Goal: Task Accomplishment & Management: Use online tool/utility

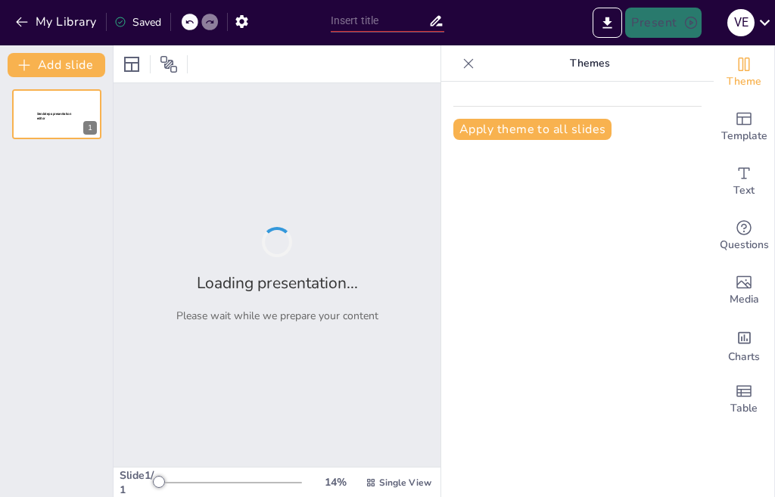
type input "Evaluating Performance Metrics of Half Wave Rectifiers"
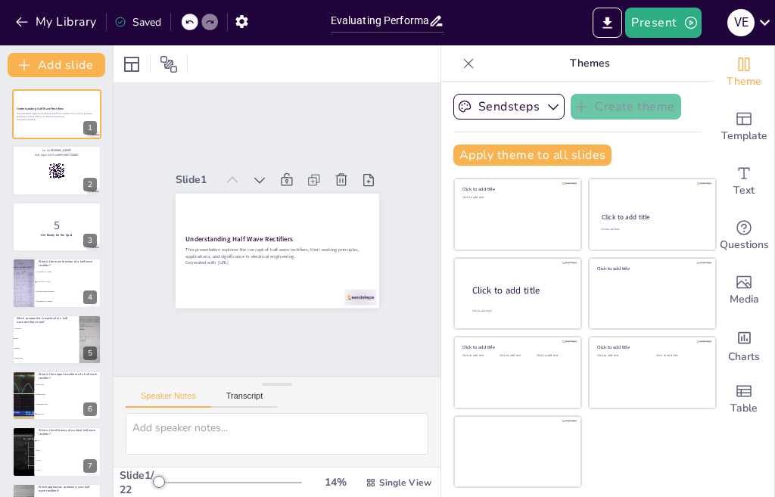
checkbox input "true"
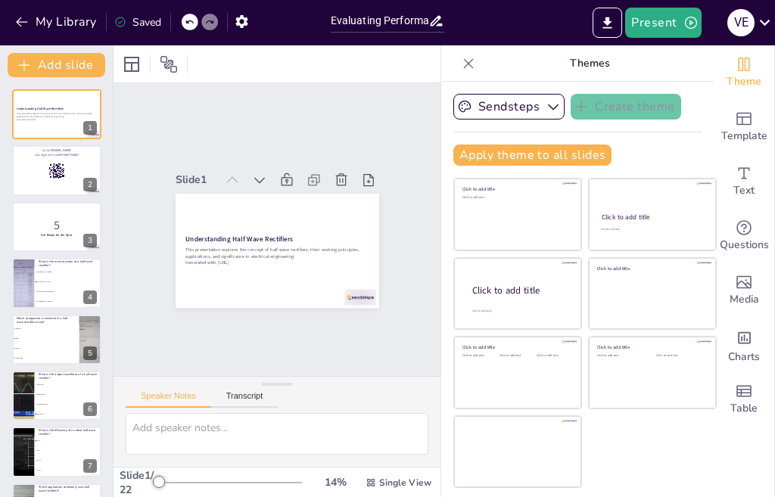
checkbox input "true"
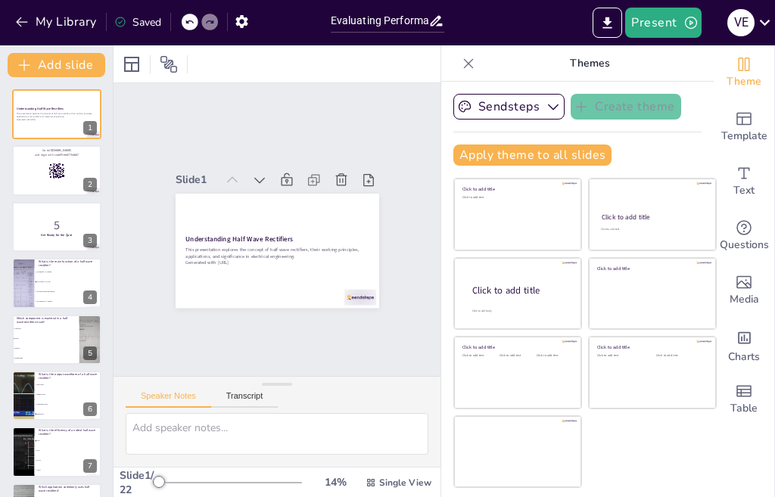
checkbox input "true"
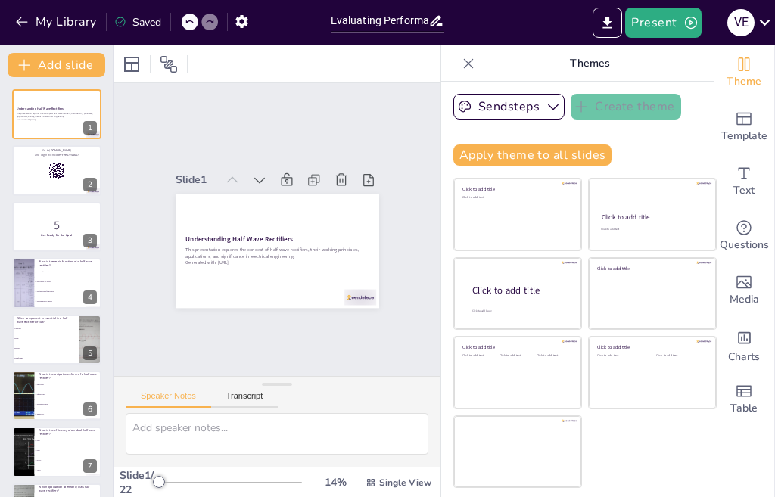
checkbox input "true"
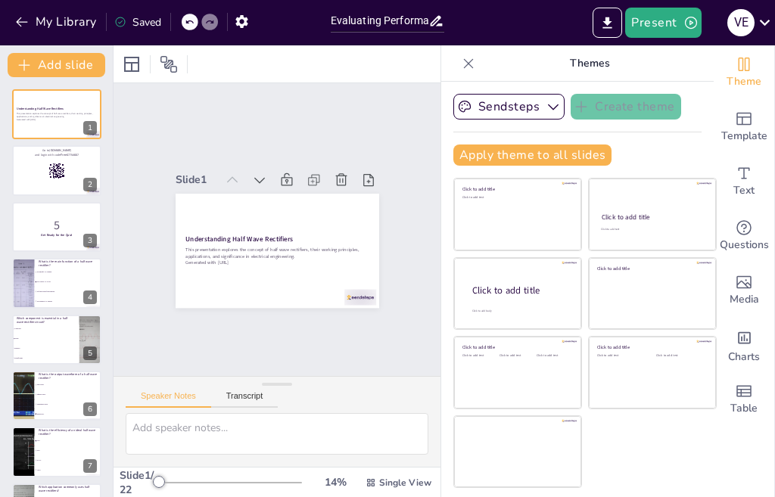
checkbox input "true"
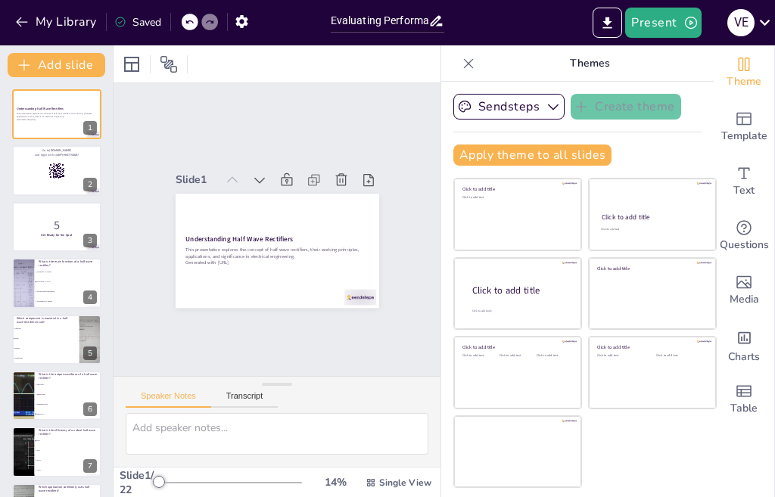
checkbox input "true"
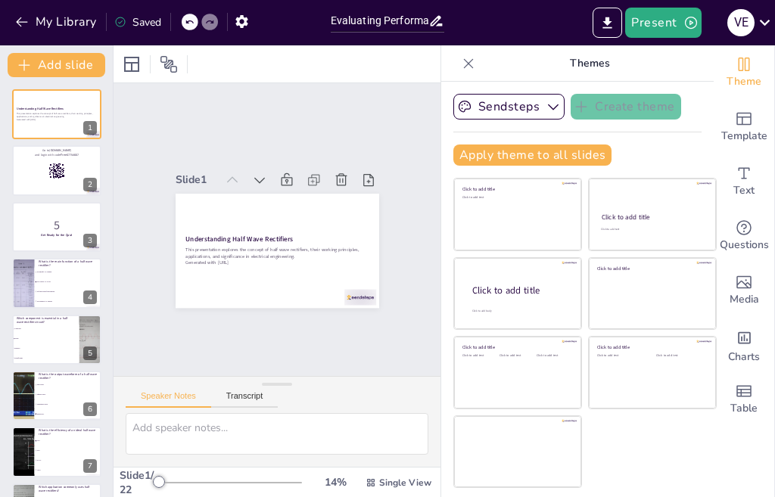
checkbox input "true"
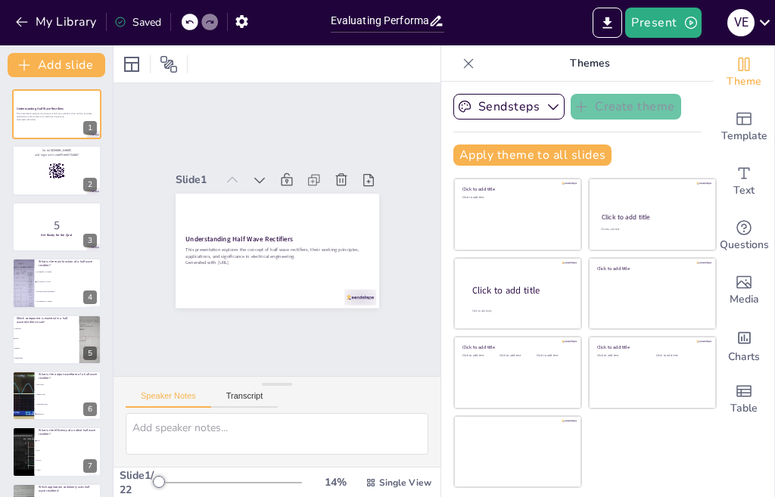
checkbox input "true"
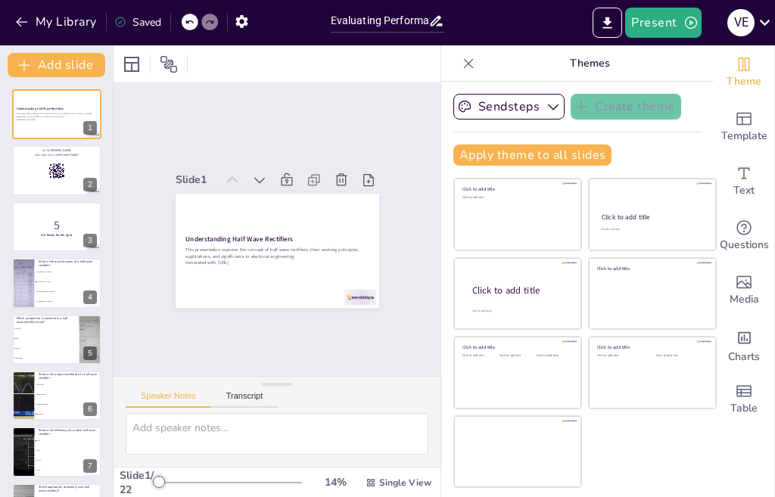
checkbox input "true"
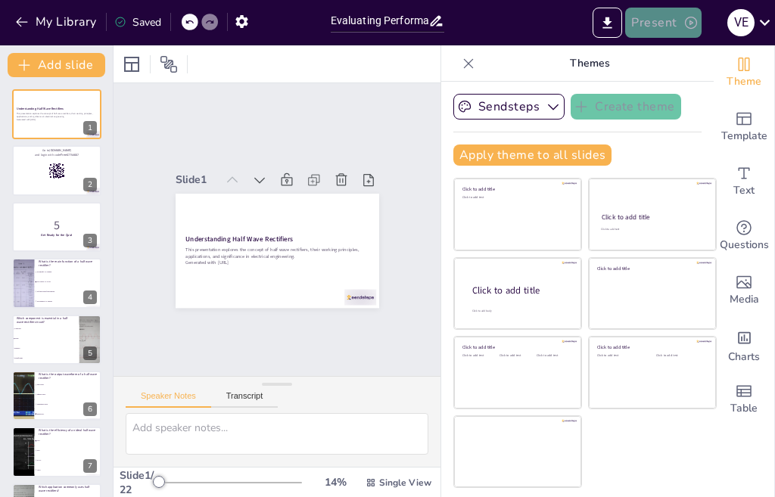
click at [663, 17] on button "Present" at bounding box center [663, 23] width 76 height 30
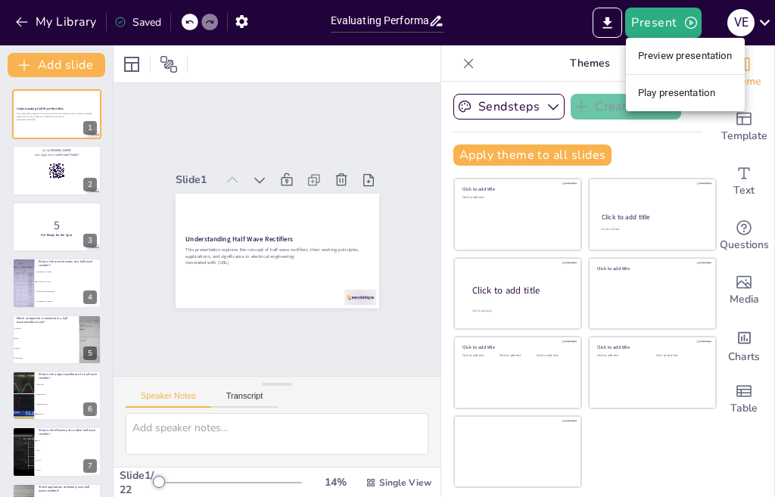
click at [669, 56] on li "Preview presentation" at bounding box center [685, 56] width 119 height 24
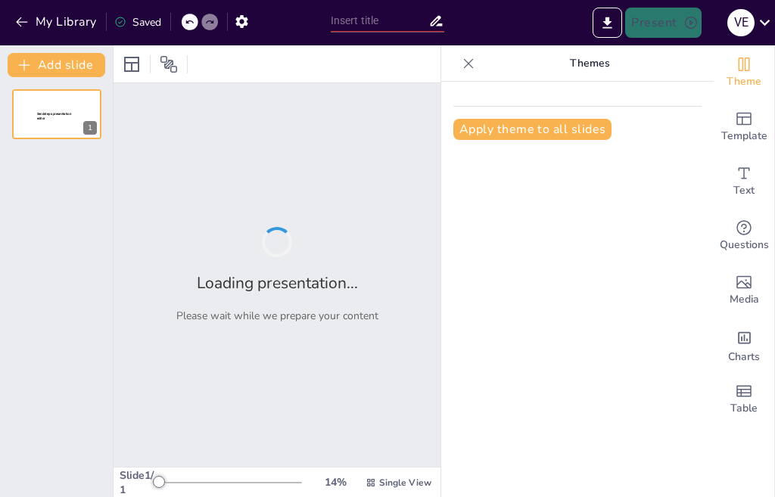
type input "Evaluating Performance Metrics of Half Wave Rectifiers"
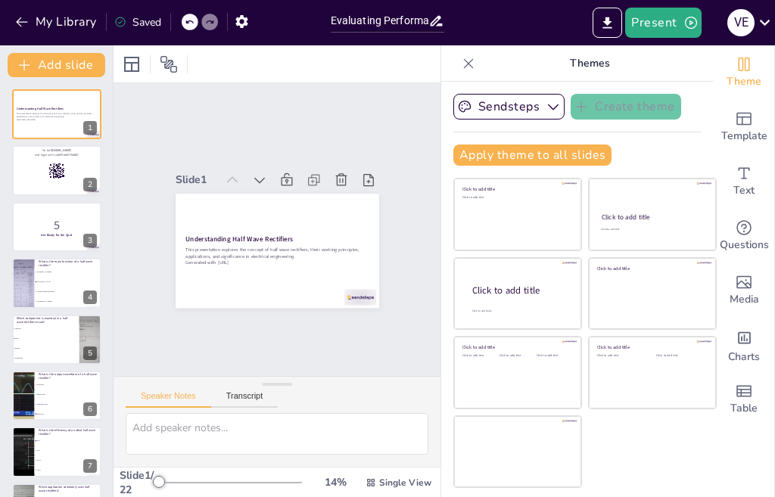
checkbox input "true"
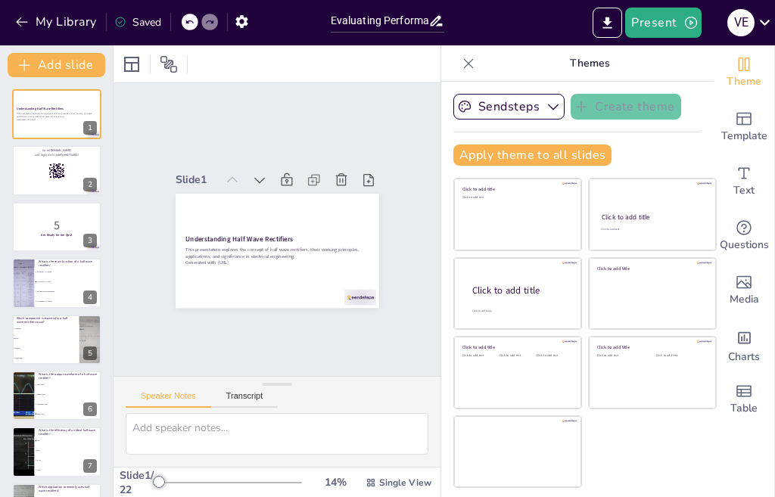
checkbox input "true"
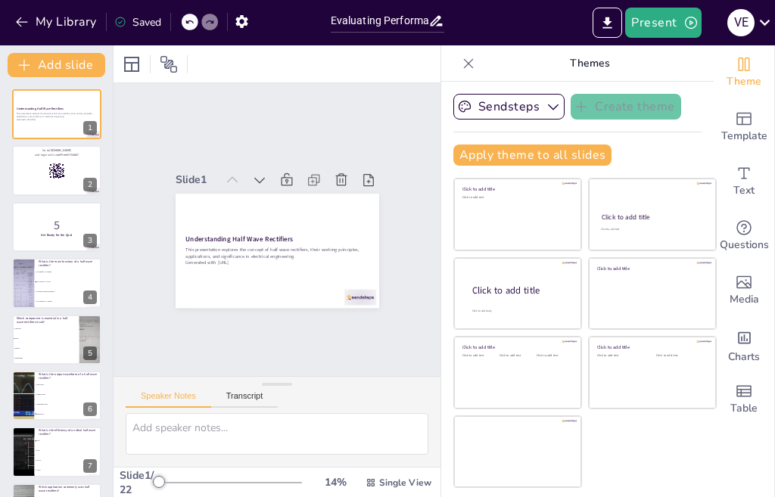
checkbox input "true"
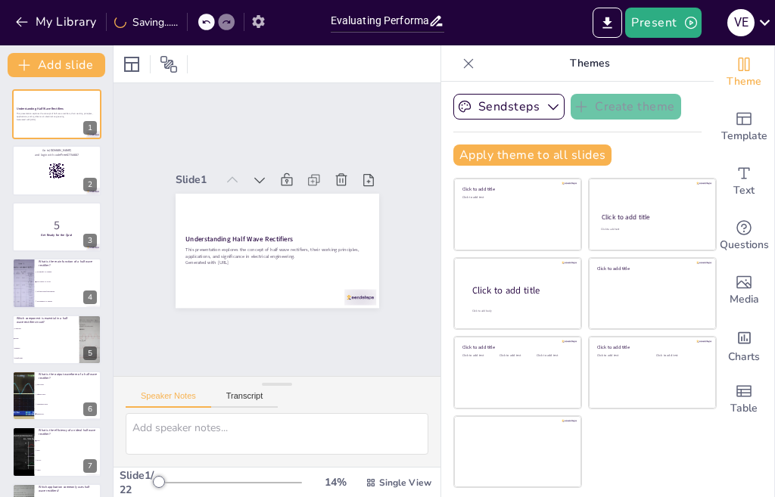
click at [263, 22] on icon "button" at bounding box center [258, 21] width 12 height 13
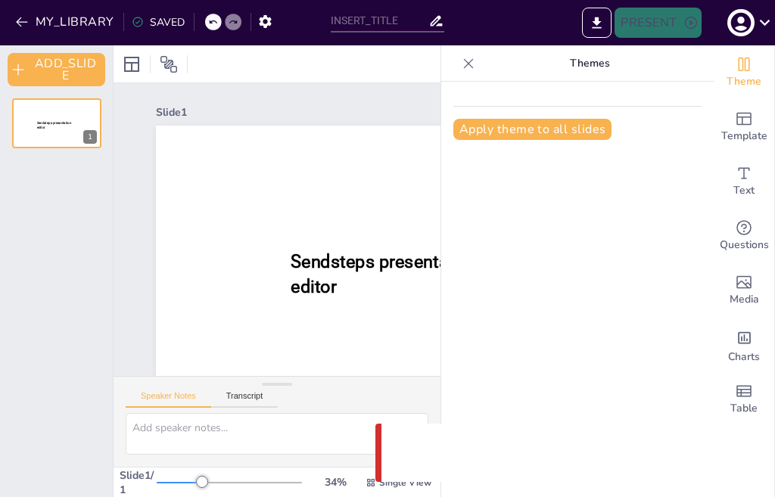
type input "Evaluating Performance Metrics of Half Wave Rectifiers"
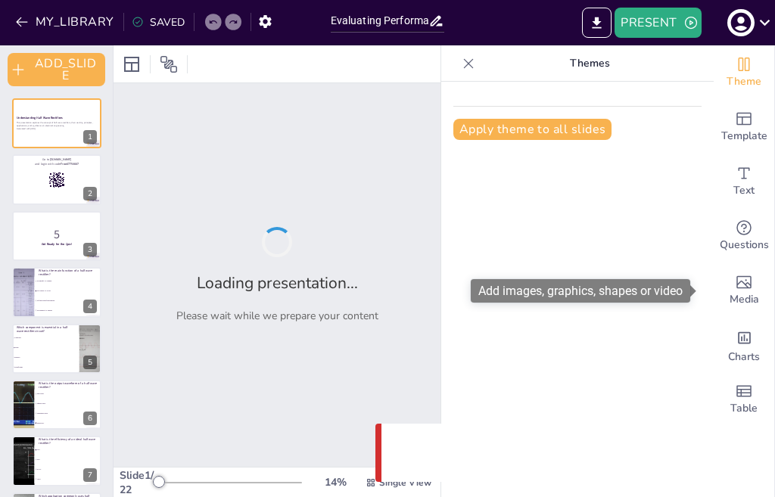
checkbox input "true"
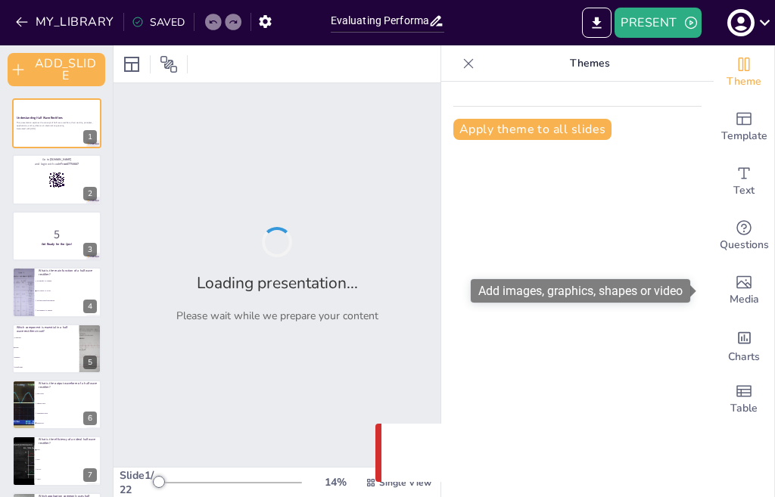
checkbox input "true"
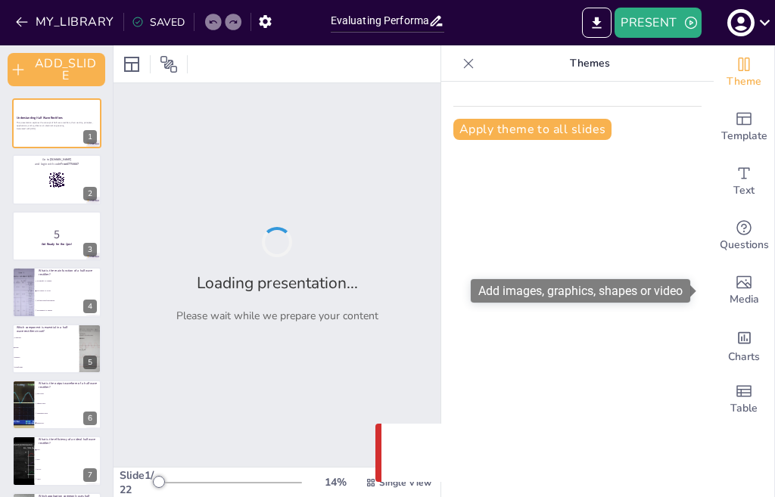
checkbox input "true"
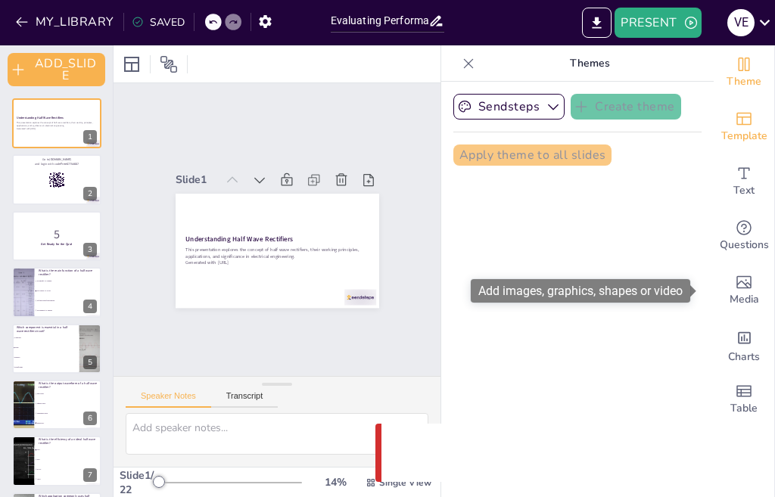
checkbox input "true"
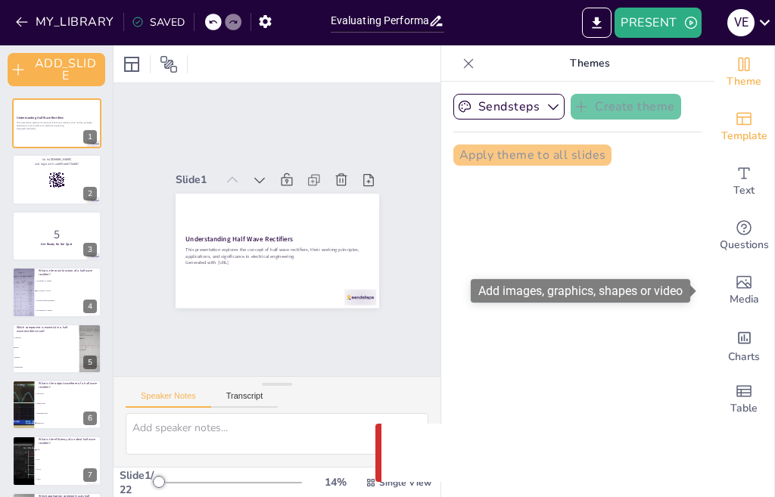
checkbox input "true"
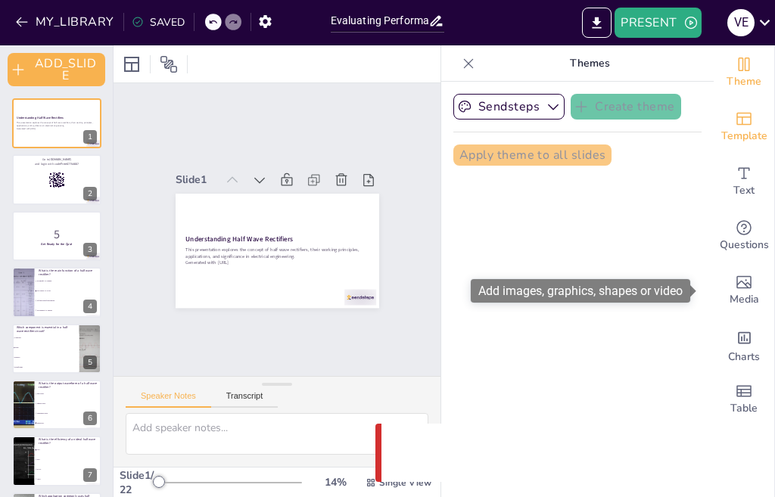
checkbox input "true"
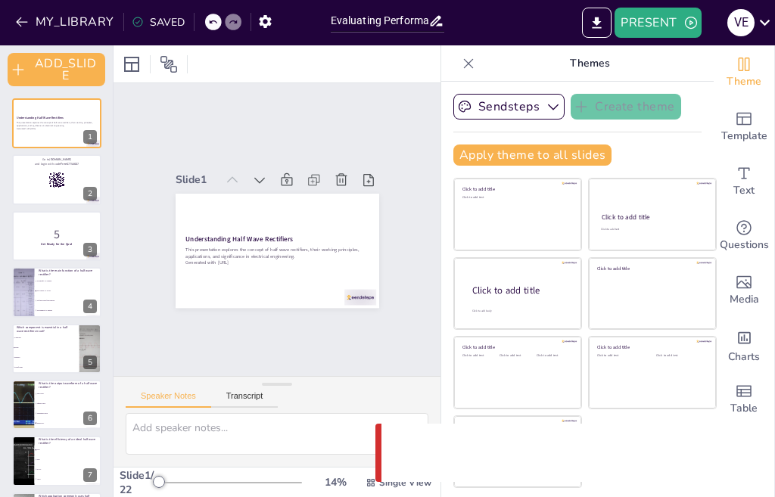
checkbox input "true"
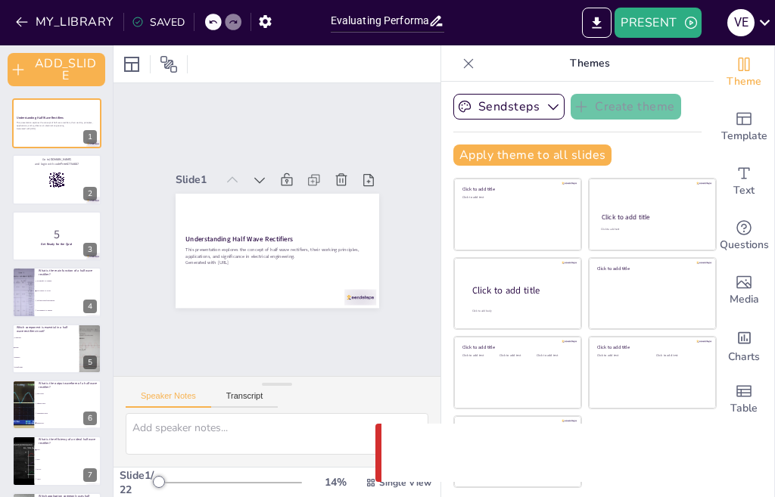
checkbox input "true"
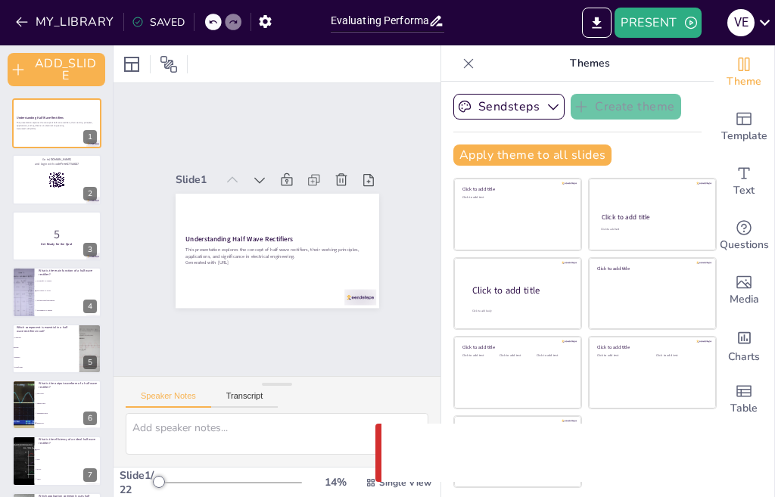
checkbox input "true"
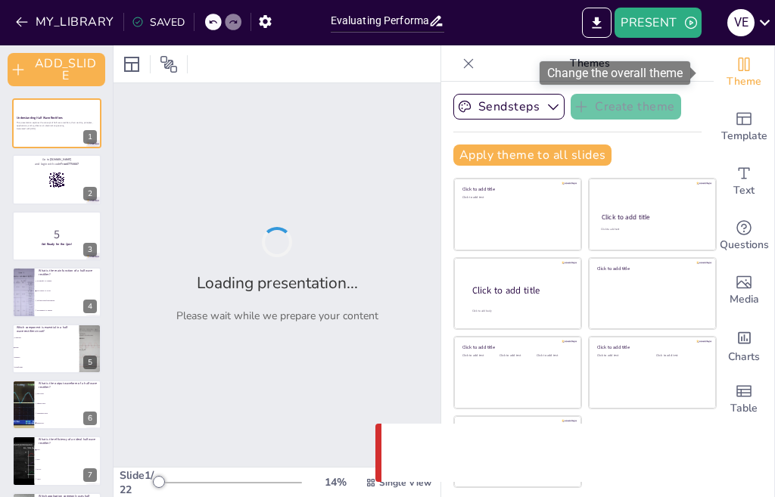
checkbox input "true"
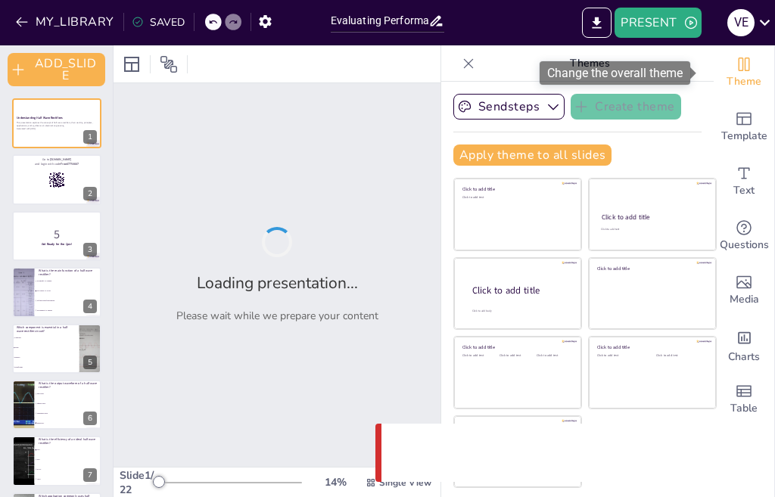
checkbox input "true"
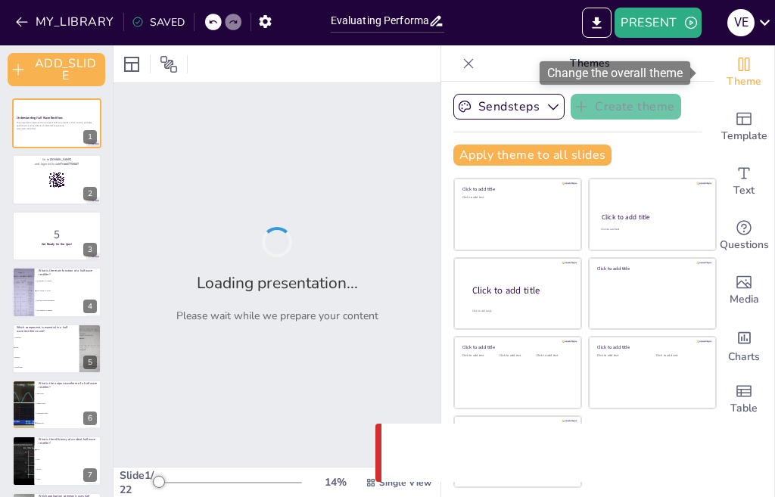
checkbox input "true"
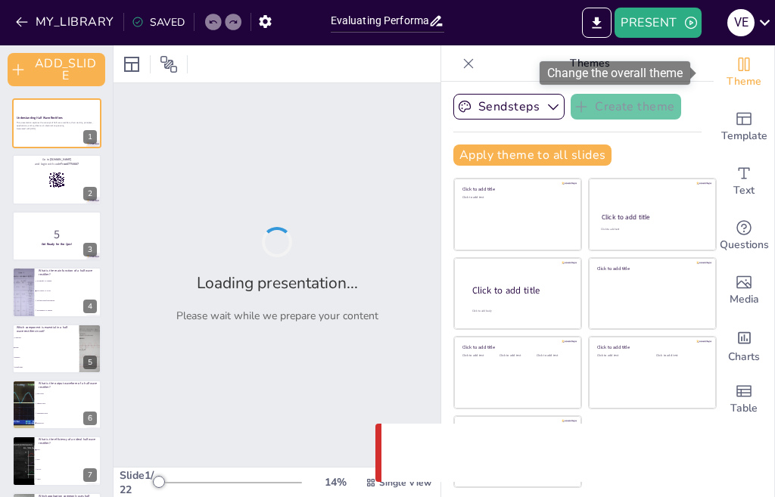
checkbox input "true"
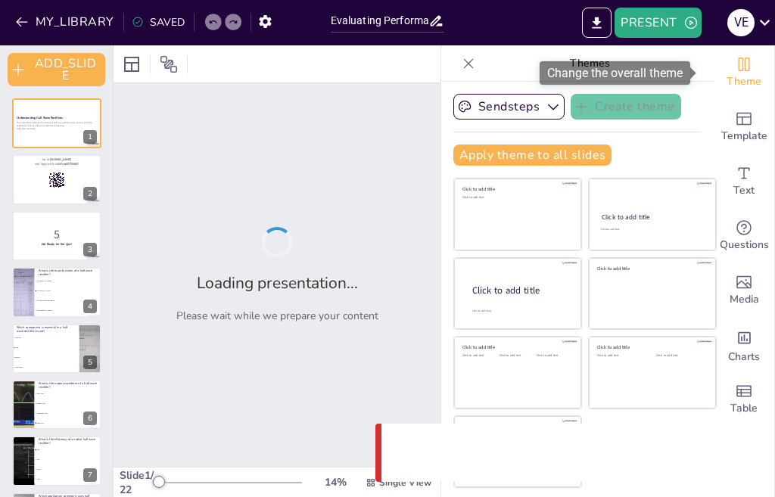
checkbox input "true"
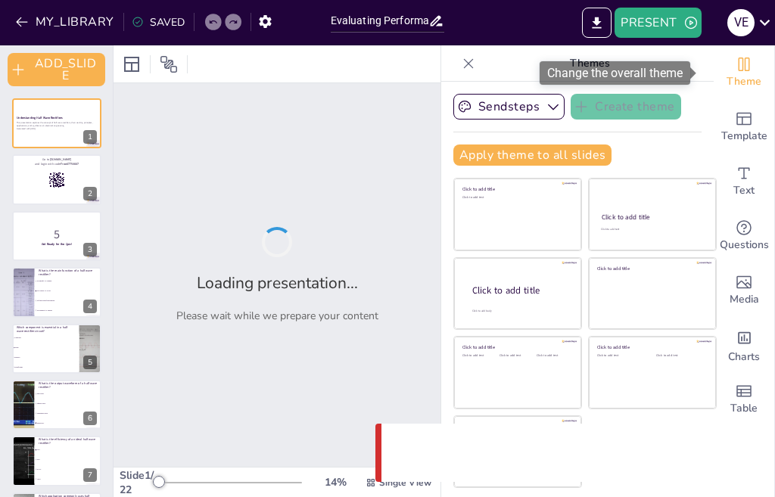
checkbox input "true"
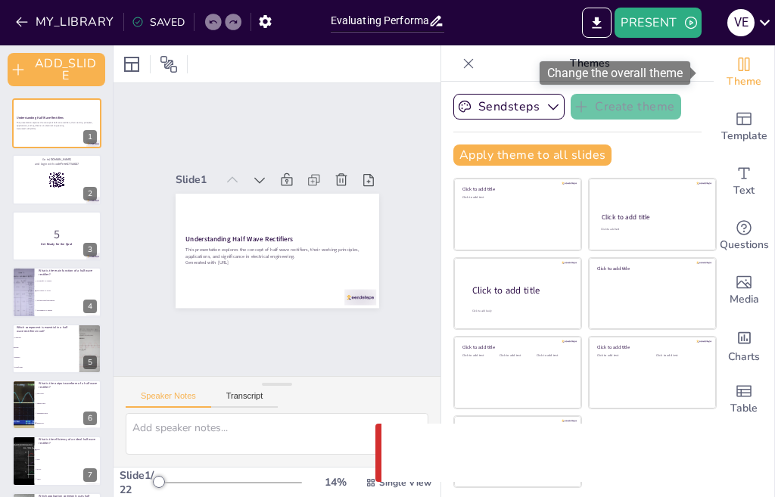
checkbox input "true"
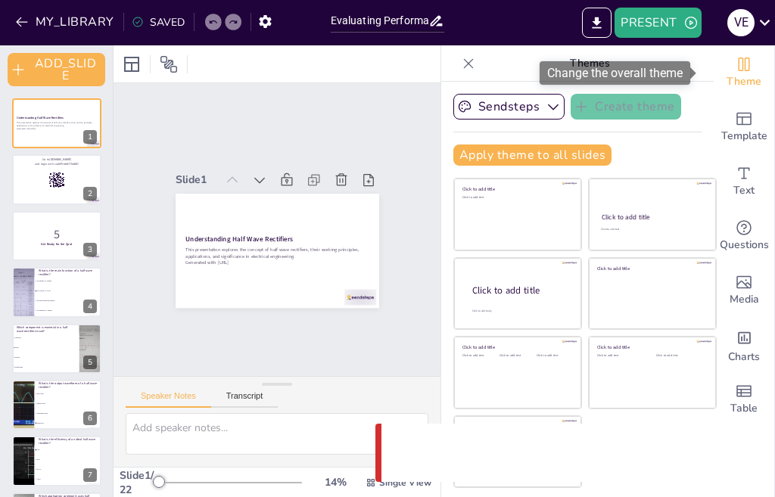
checkbox input "true"
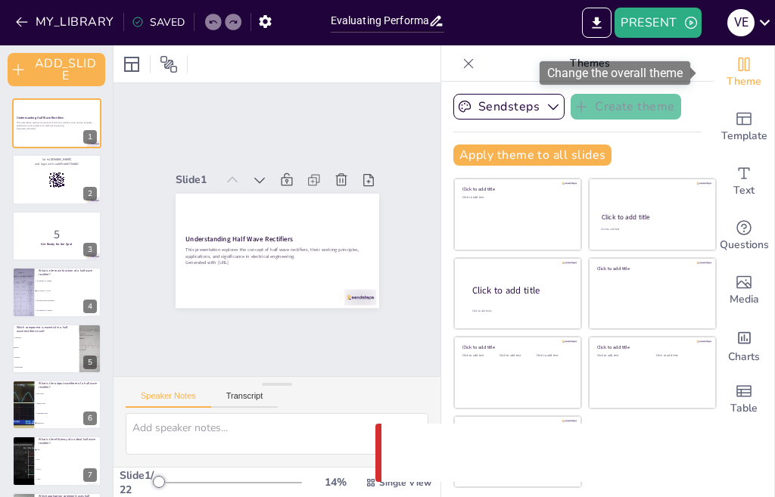
checkbox input "true"
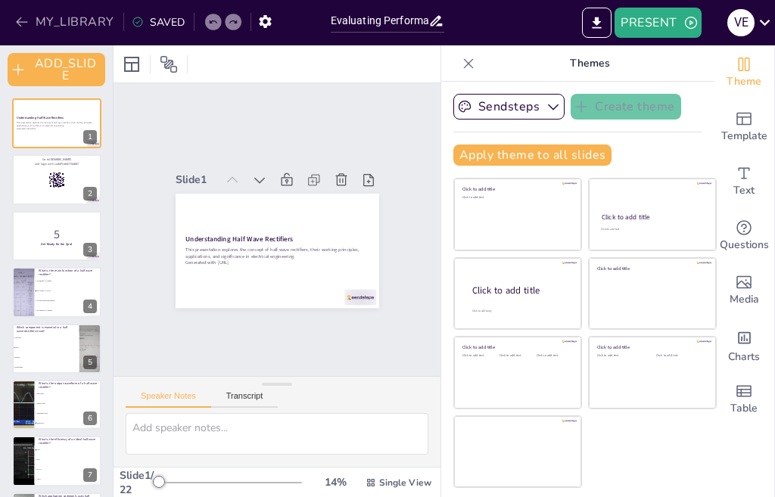
click at [17, 22] on icon "button" at bounding box center [21, 22] width 11 height 10
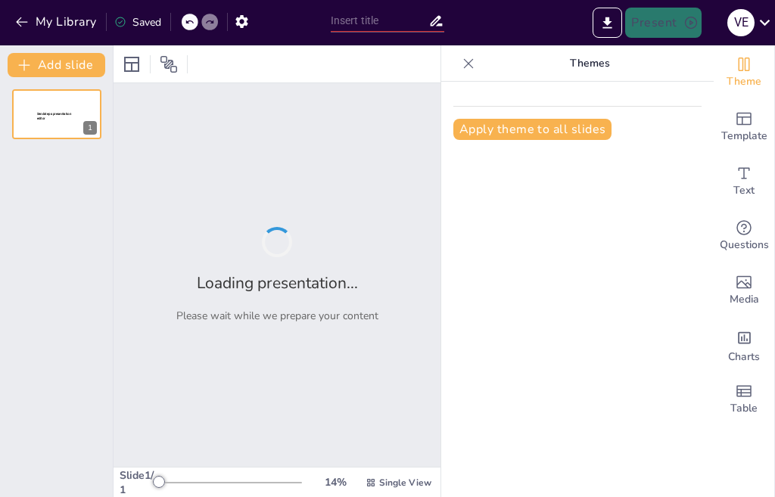
type input "Evaluating Performance Metrics of Half Wave Rectifiers"
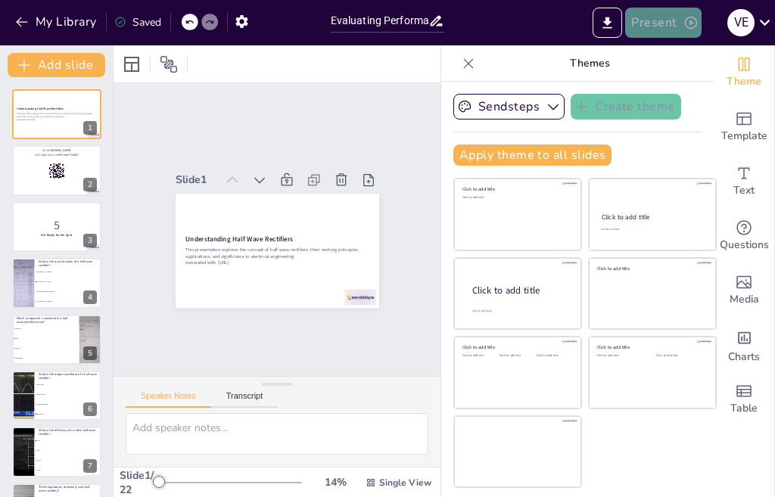
click at [657, 20] on button "Present" at bounding box center [663, 23] width 76 height 30
checkbox input "true"
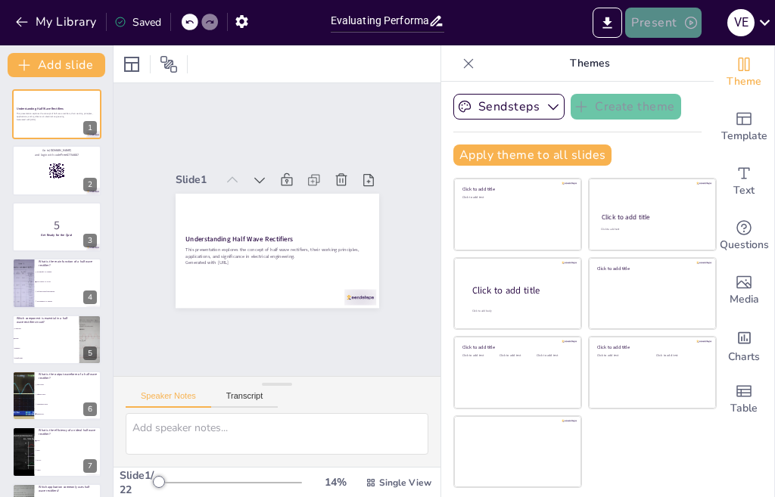
checkbox input "true"
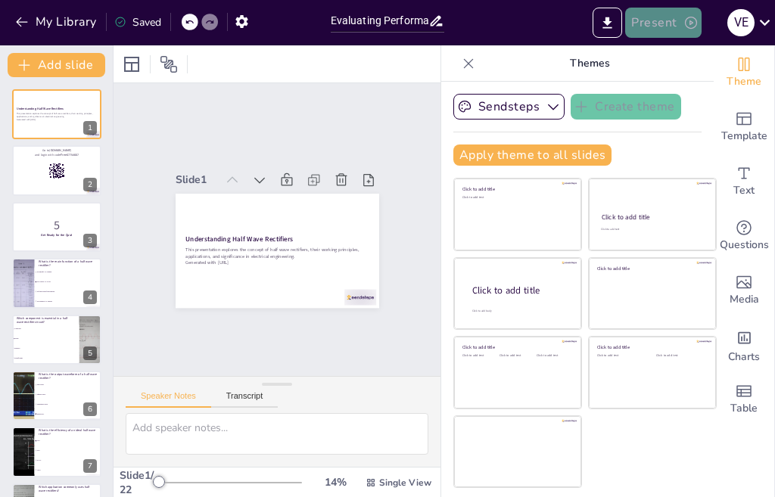
checkbox input "true"
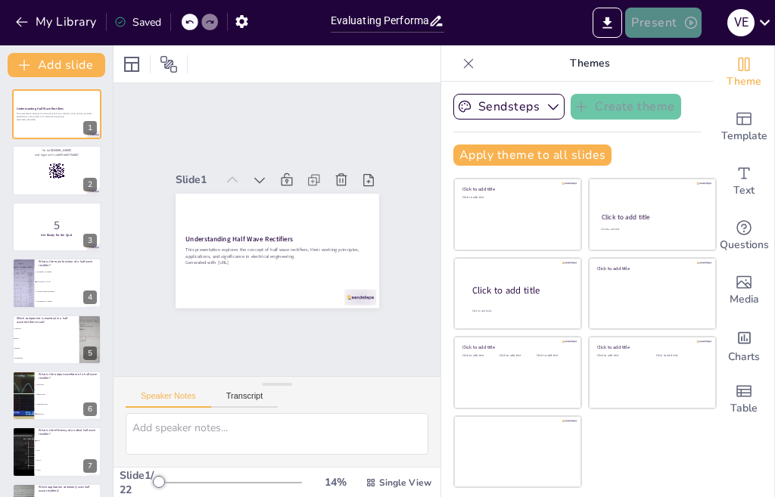
checkbox input "true"
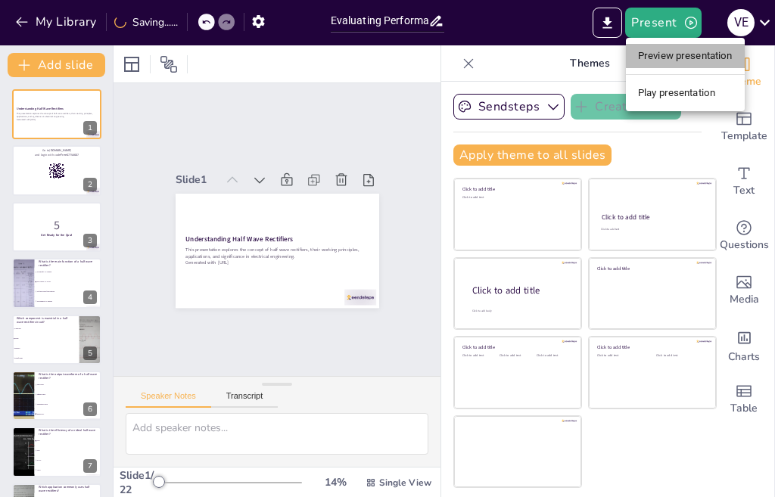
click at [673, 55] on li "Preview presentation" at bounding box center [685, 56] width 119 height 24
